Goal: Transaction & Acquisition: Purchase product/service

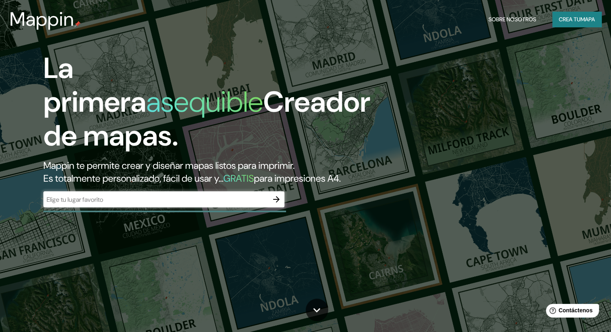
click at [151, 158] on h1 "La primera asequible Creador de mapas." at bounding box center [206, 105] width 327 height 108
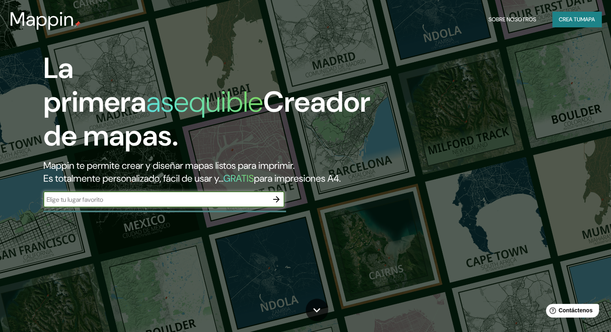
click at [173, 204] on input "text" at bounding box center [155, 199] width 225 height 9
click at [592, 16] on font "mapa" at bounding box center [587, 19] width 14 height 7
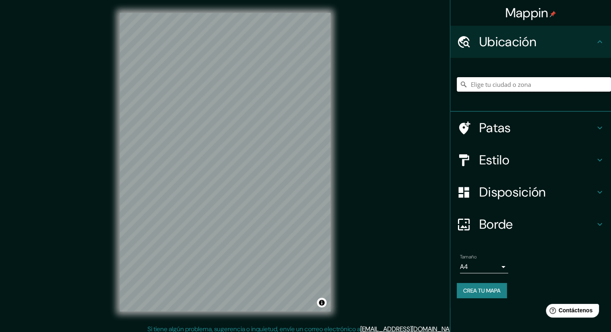
click at [508, 82] on input "Elige tu ciudad o zona" at bounding box center [534, 84] width 154 height 14
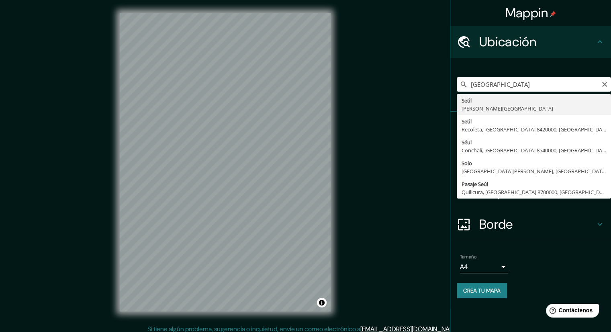
type input "Seúl, [PERSON_NAME][GEOGRAPHIC_DATA]"
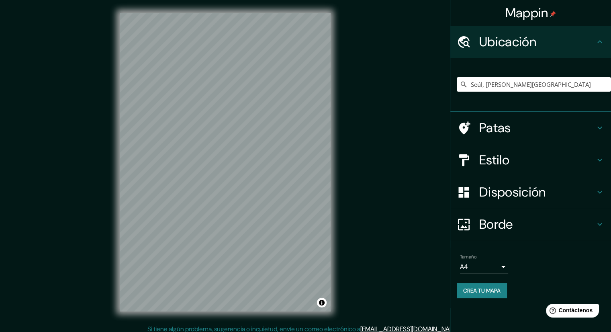
click at [503, 129] on font "Patas" at bounding box center [495, 127] width 32 height 17
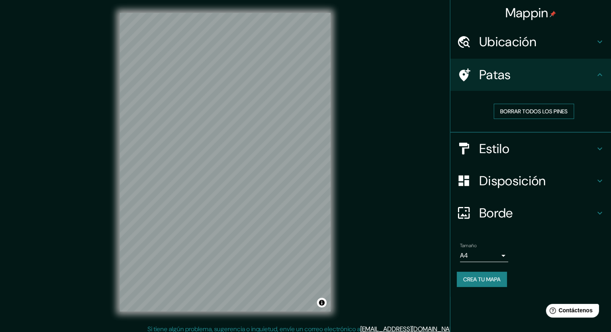
click at [520, 112] on font "Borrar todos los pines" at bounding box center [533, 111] width 67 height 7
click at [494, 150] on font "Estilo" at bounding box center [494, 148] width 30 height 17
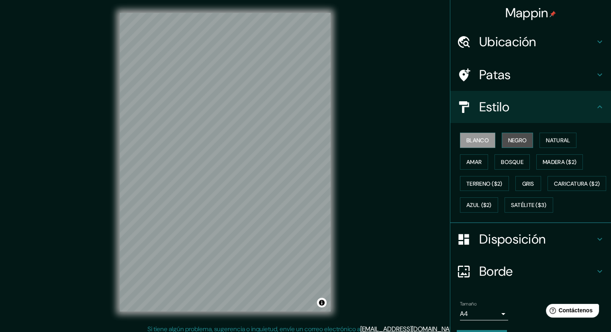
click at [508, 141] on font "Negro" at bounding box center [517, 140] width 19 height 7
click at [552, 139] on font "Natural" at bounding box center [558, 140] width 24 height 7
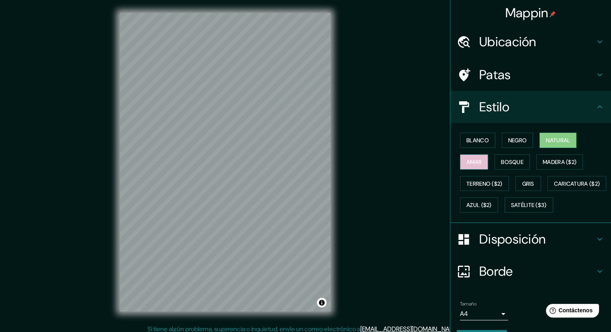
click at [481, 162] on button "Amar" at bounding box center [474, 161] width 28 height 15
click at [502, 160] on font "Bosque" at bounding box center [512, 161] width 22 height 7
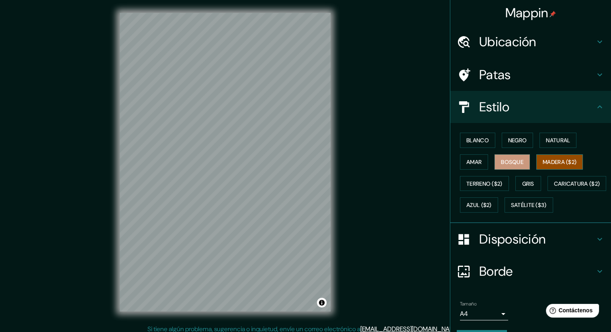
click at [556, 157] on font "Madera ($2)" at bounding box center [559, 162] width 34 height 10
click at [487, 181] on font "Terreno ($2)" at bounding box center [484, 183] width 36 height 7
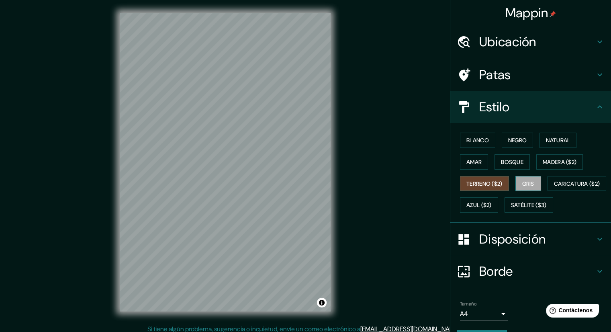
click at [522, 181] on font "Gris" at bounding box center [528, 183] width 12 height 7
click at [554, 187] on font "Caricatura ($2)" at bounding box center [577, 183] width 46 height 7
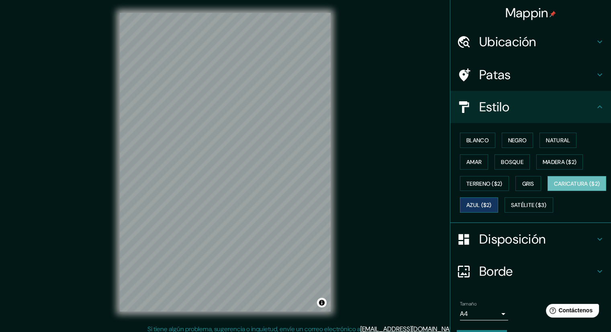
click at [491, 206] on font "Azul ($2)" at bounding box center [478, 205] width 25 height 7
click at [511, 209] on font "Satélite ($3)" at bounding box center [529, 205] width 36 height 7
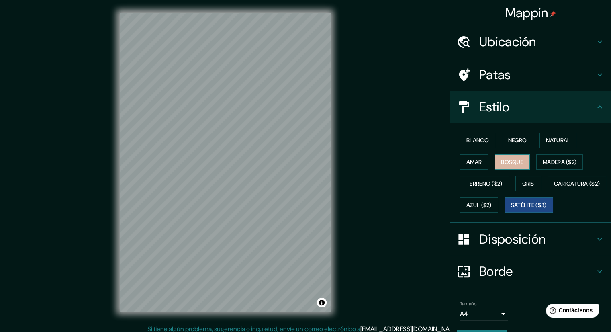
click at [501, 165] on font "Bosque" at bounding box center [512, 162] width 22 height 10
click at [474, 162] on font "Amar" at bounding box center [473, 161] width 15 height 7
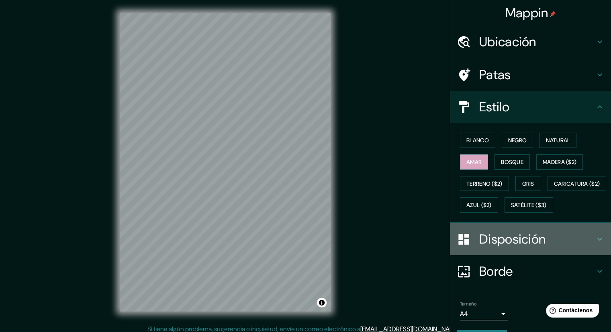
click at [497, 247] on font "Disposición" at bounding box center [512, 238] width 66 height 17
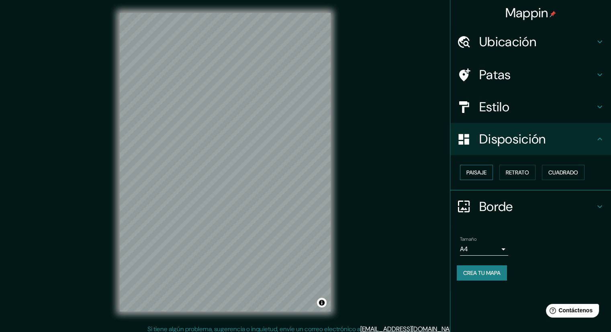
click at [474, 170] on font "Paisaje" at bounding box center [476, 172] width 20 height 7
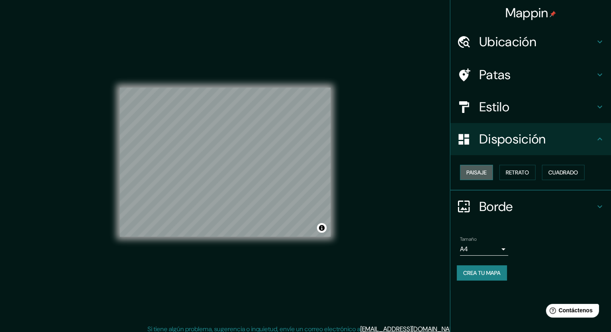
click at [474, 170] on font "Paisaje" at bounding box center [476, 172] width 20 height 7
click at [518, 171] on font "Retrato" at bounding box center [517, 172] width 23 height 7
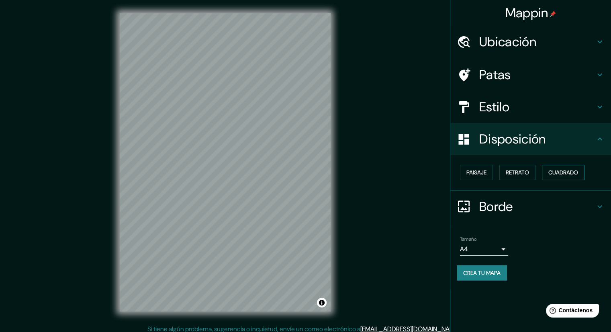
click at [561, 171] on font "Cuadrado" at bounding box center [563, 172] width 30 height 7
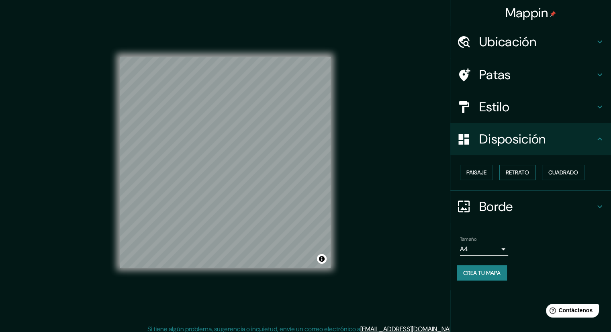
click at [520, 167] on font "Retrato" at bounding box center [517, 172] width 23 height 10
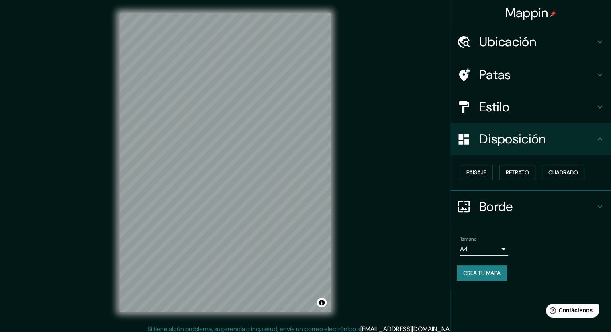
click at [513, 34] on font "Ubicación" at bounding box center [507, 41] width 57 height 17
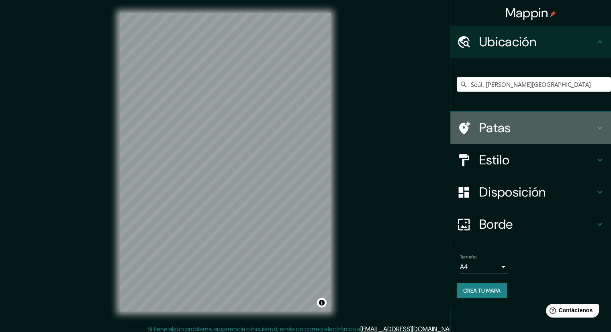
click at [497, 137] on div "Patas" at bounding box center [530, 128] width 161 height 32
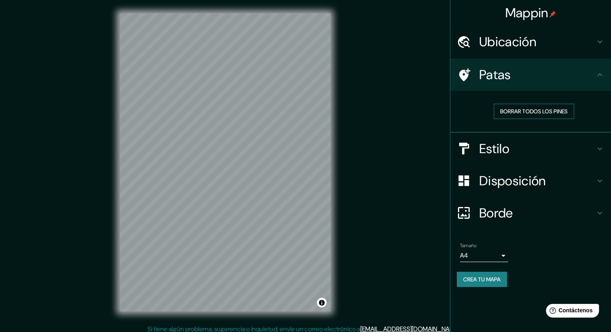
click at [541, 114] on font "Borrar todos los pines" at bounding box center [533, 111] width 67 height 10
click at [520, 148] on h4 "Estilo" at bounding box center [537, 149] width 116 height 16
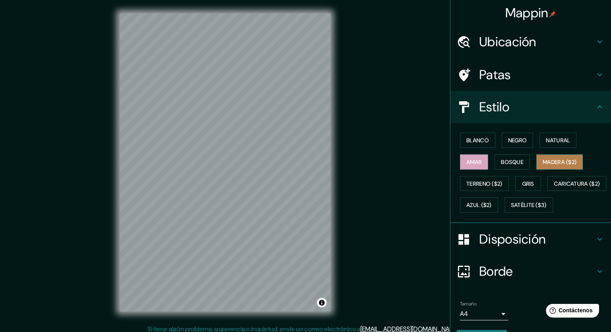
click at [553, 162] on font "Madera ($2)" at bounding box center [559, 161] width 34 height 7
click at [476, 183] on font "Terreno ($2)" at bounding box center [484, 183] width 36 height 7
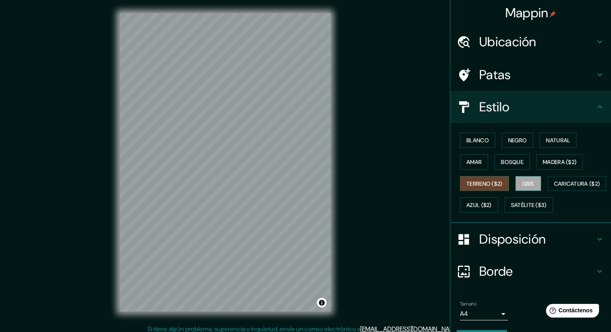
click at [523, 178] on font "Gris" at bounding box center [528, 183] width 12 height 10
click at [554, 187] on font "Caricatura ($2)" at bounding box center [577, 183] width 46 height 7
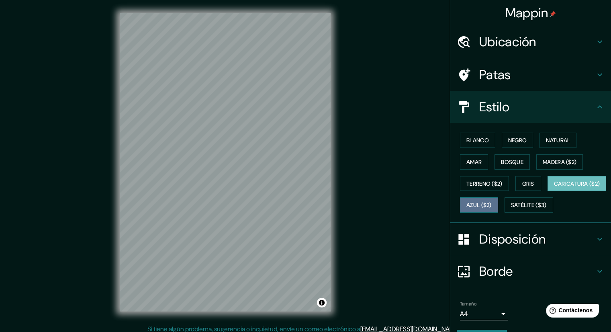
click at [491, 205] on font "Azul ($2)" at bounding box center [478, 205] width 25 height 7
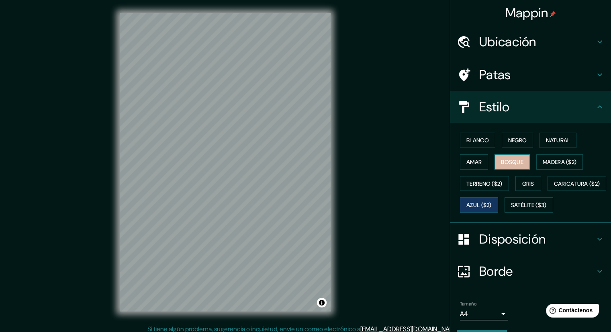
click at [516, 161] on font "Bosque" at bounding box center [512, 161] width 22 height 7
click at [544, 161] on font "Madera ($2)" at bounding box center [559, 161] width 34 height 7
drag, startPoint x: 336, startPoint y: 207, endPoint x: 580, endPoint y: 173, distance: 246.8
click at [580, 173] on div "Blanco Negro Natural Amar Bosque Madera ($2) Terreno ($2) Gris Caricatura ($2) …" at bounding box center [534, 172] width 154 height 86
click at [498, 198] on button "Azul ($2)" at bounding box center [479, 204] width 38 height 15
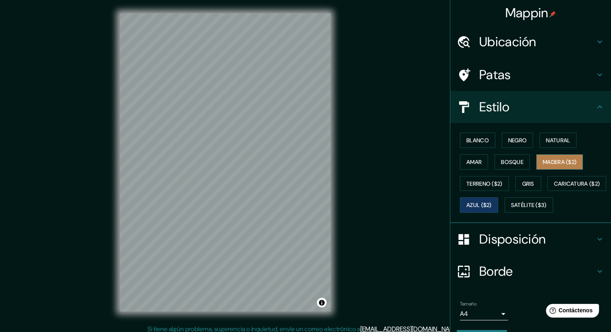
click at [560, 162] on font "Madera ($2)" at bounding box center [559, 161] width 34 height 7
click at [369, 210] on div "Mappin Ubicación Seúl, [PERSON_NAME] del Sur Patas Estilo Blanco Negro Natural …" at bounding box center [305, 168] width 611 height 337
click at [510, 247] on font "Disposición" at bounding box center [512, 238] width 66 height 17
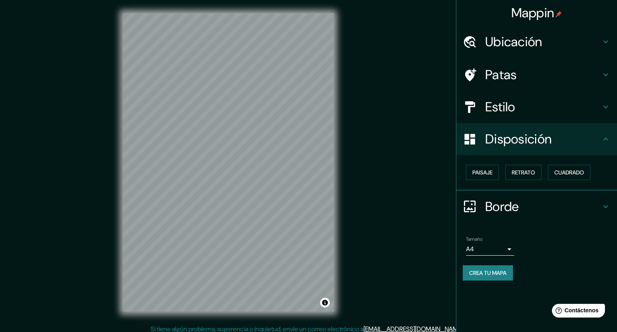
click at [499, 247] on body "Mappin Ubicación Seúl, [PERSON_NAME] del Sur Patas Estilo Disposición Paisaje R…" at bounding box center [308, 166] width 617 height 332
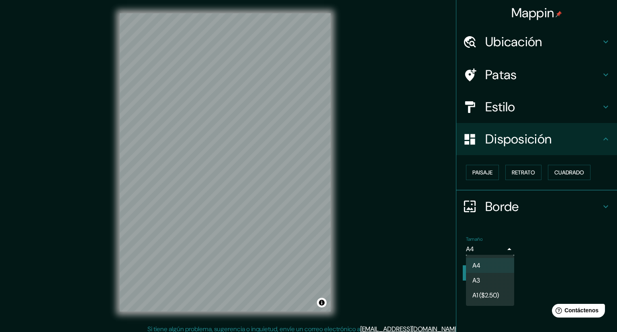
click at [479, 295] on font "A1 ($2.50)" at bounding box center [485, 295] width 26 height 8
click at [498, 244] on body "Mappin Ubicación Seúl, [PERSON_NAME] del Sur Patas Estilo Disposición Paisaje R…" at bounding box center [308, 166] width 617 height 332
click at [487, 269] on li "A4" at bounding box center [490, 265] width 48 height 15
type input "single"
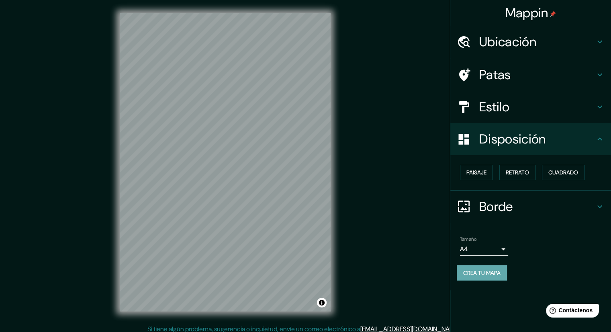
click at [489, 274] on font "Crea tu mapa" at bounding box center [481, 272] width 37 height 7
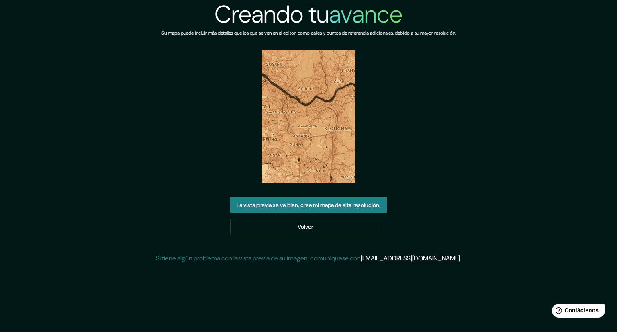
click at [286, 208] on font "La vista previa se ve bien, crea mi mapa de alta resolución." at bounding box center [308, 205] width 144 height 7
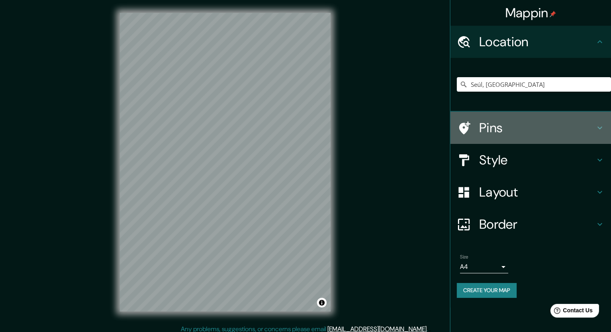
click at [503, 129] on h4 "Pins" at bounding box center [537, 128] width 116 height 16
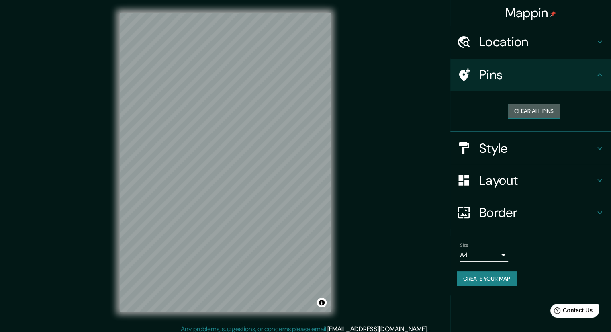
click at [549, 111] on button "Clear all pins" at bounding box center [534, 111] width 52 height 15
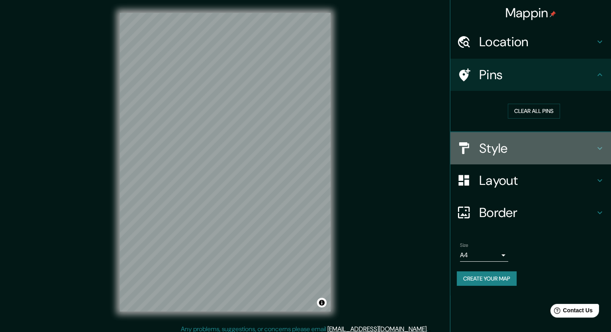
click at [495, 155] on h4 "Style" at bounding box center [537, 148] width 116 height 16
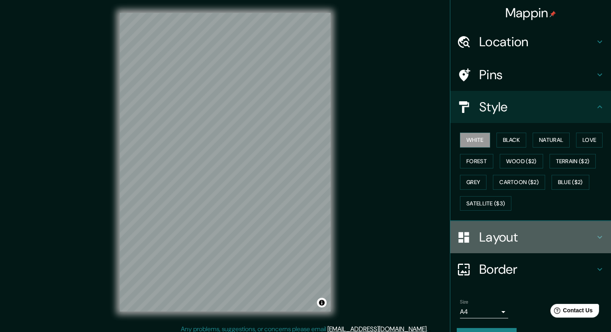
click at [502, 243] on h4 "Layout" at bounding box center [537, 237] width 116 height 16
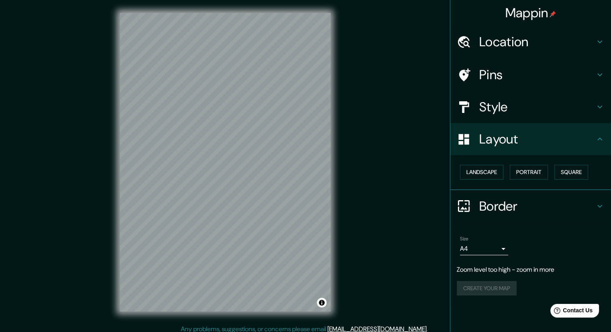
click at [521, 41] on h4 "Location" at bounding box center [537, 42] width 116 height 16
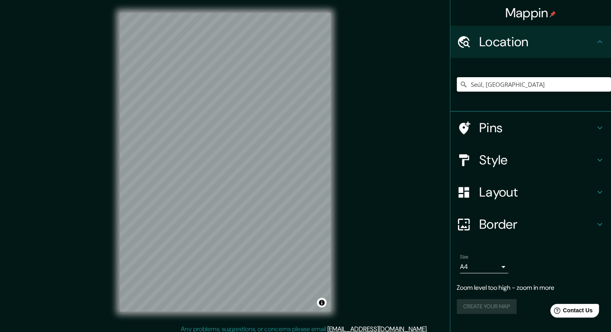
click at [536, 87] on input "Seúl, [PERSON_NAME][GEOGRAPHIC_DATA]" at bounding box center [534, 84] width 154 height 14
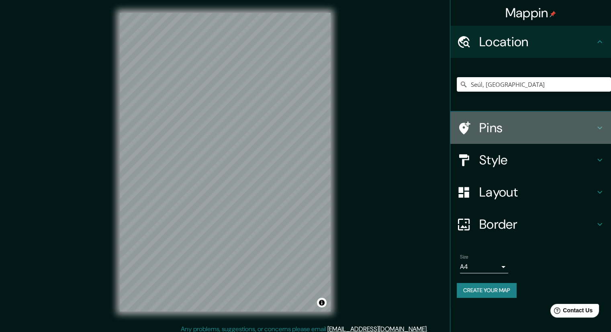
click at [525, 122] on h4 "Pins" at bounding box center [537, 128] width 116 height 16
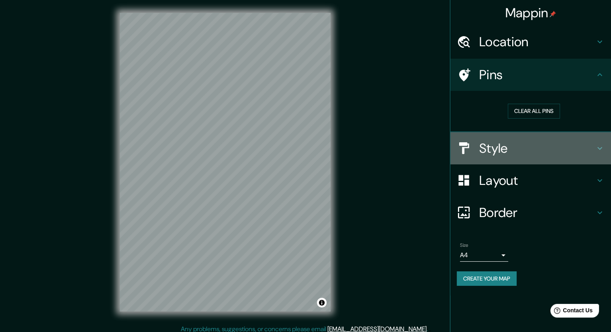
click at [512, 145] on h4 "Style" at bounding box center [537, 148] width 116 height 16
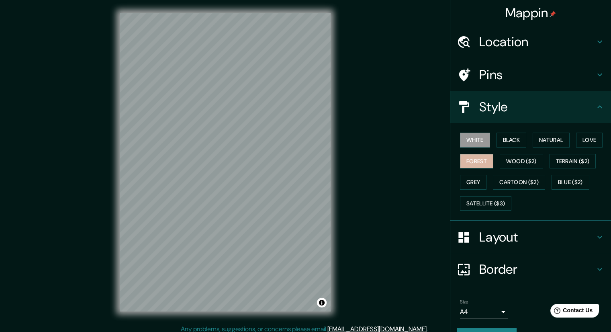
click at [475, 155] on button "Forest" at bounding box center [476, 161] width 33 height 15
click at [508, 142] on button "Black" at bounding box center [511, 139] width 30 height 15
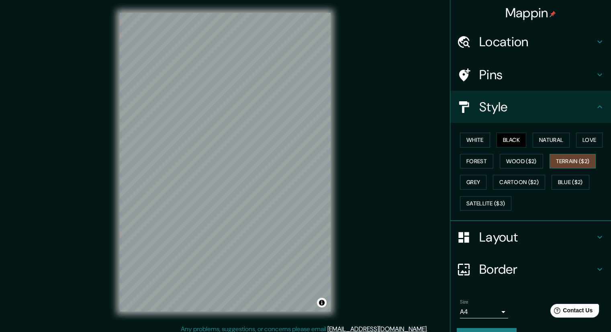
click at [563, 157] on button "Terrain ($2)" at bounding box center [572, 161] width 47 height 15
click at [534, 159] on button "Wood ($2)" at bounding box center [520, 161] width 43 height 15
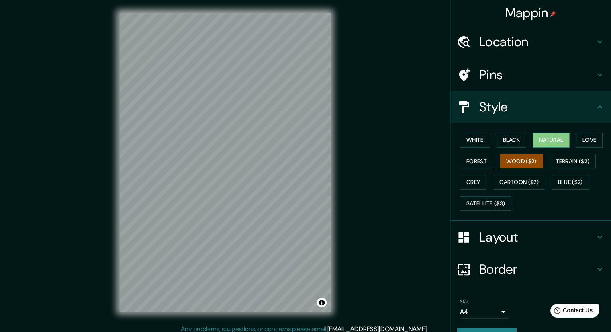
click at [538, 135] on button "Natural" at bounding box center [550, 139] width 37 height 15
click at [522, 157] on button "Wood ($2)" at bounding box center [520, 161] width 43 height 15
click at [551, 145] on button "Natural" at bounding box center [550, 139] width 37 height 15
click at [525, 158] on button "Wood ($2)" at bounding box center [520, 161] width 43 height 15
click at [508, 140] on button "Black" at bounding box center [511, 139] width 30 height 15
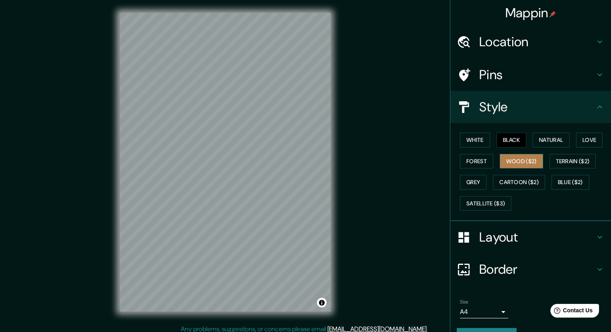
click at [514, 157] on button "Wood ($2)" at bounding box center [520, 161] width 43 height 15
click at [474, 158] on button "Forest" at bounding box center [476, 161] width 33 height 15
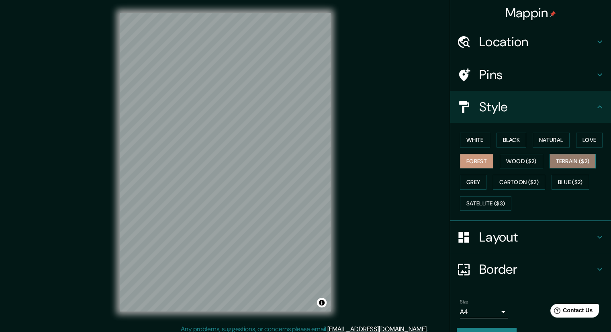
click at [567, 163] on button "Terrain ($2)" at bounding box center [572, 161] width 47 height 15
click at [530, 161] on button "Wood ($2)" at bounding box center [520, 161] width 43 height 15
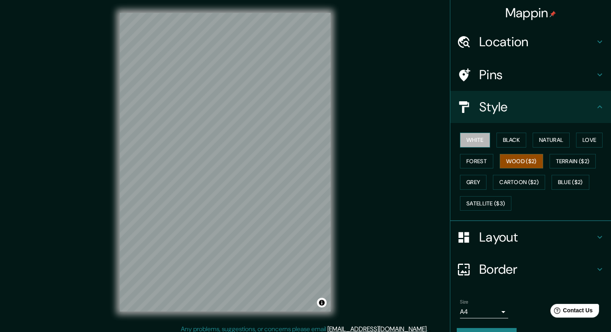
click at [479, 139] on button "White" at bounding box center [475, 139] width 30 height 15
click at [561, 155] on button "Terrain ($2)" at bounding box center [572, 161] width 47 height 15
click at [514, 159] on button "Wood ($2)" at bounding box center [520, 161] width 43 height 15
click at [511, 143] on button "Black" at bounding box center [511, 139] width 30 height 15
click at [522, 164] on button "Wood ($2)" at bounding box center [520, 161] width 43 height 15
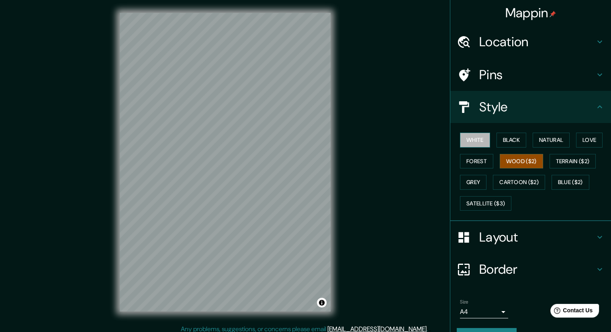
click at [469, 139] on button "White" at bounding box center [475, 139] width 30 height 15
click at [343, 202] on div "© Mapbox © OpenStreetMap Improve this map" at bounding box center [225, 162] width 236 height 324
